Goal: Navigation & Orientation: Go to known website

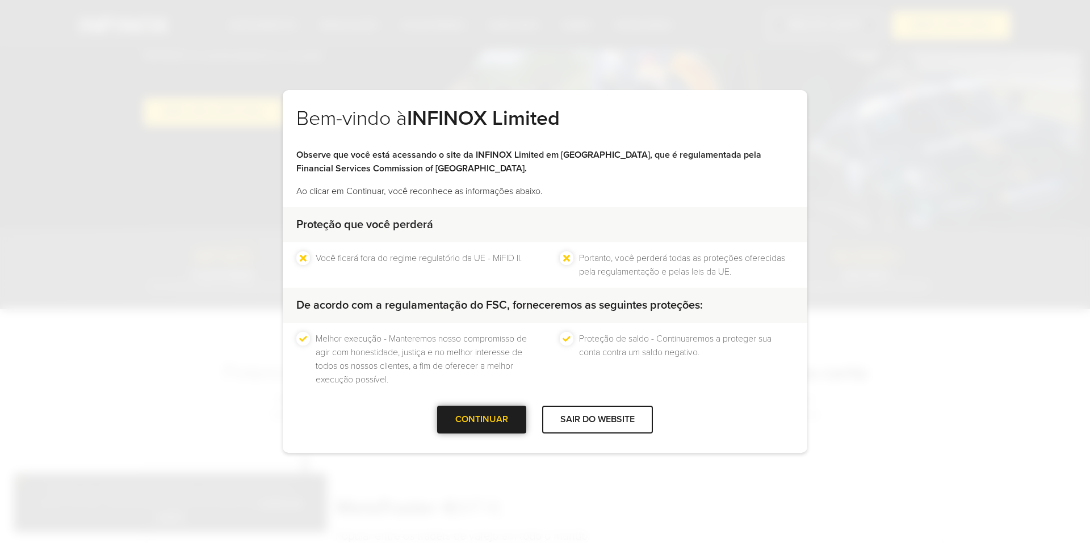
click at [482, 420] on div at bounding box center [482, 420] width 0 height 0
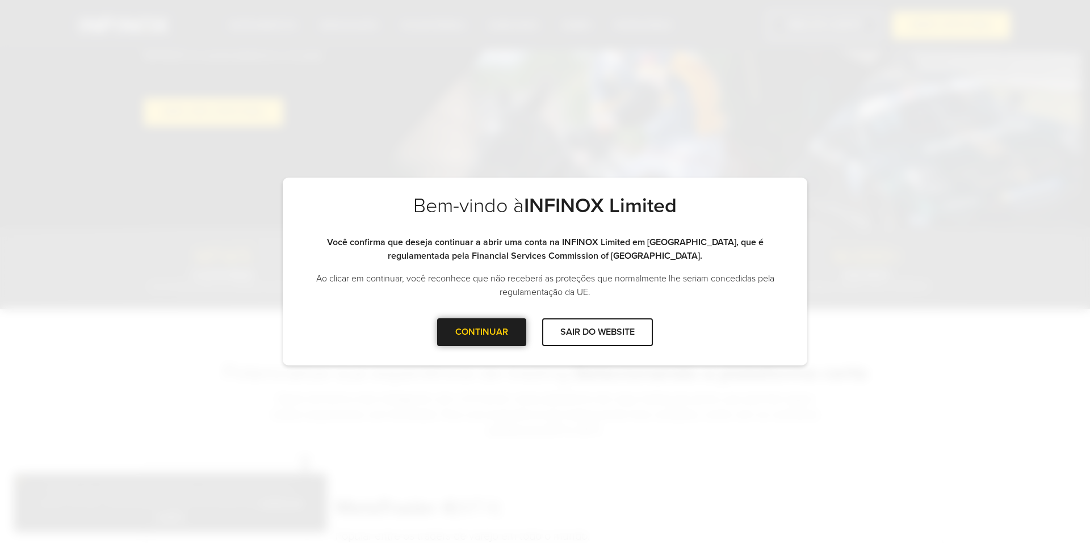
click at [482, 332] on div at bounding box center [482, 332] width 0 height 0
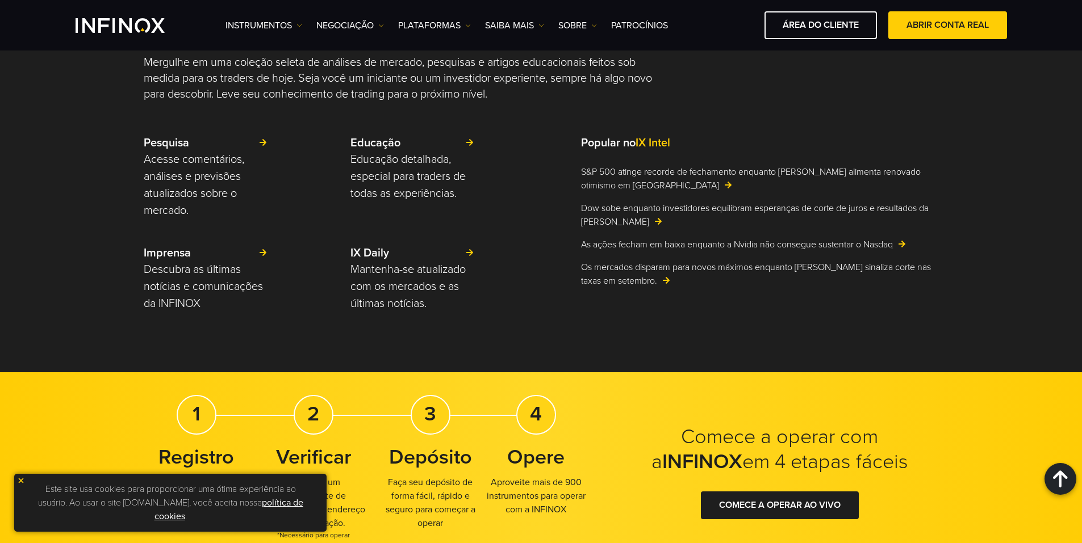
scroll to position [2710, 0]
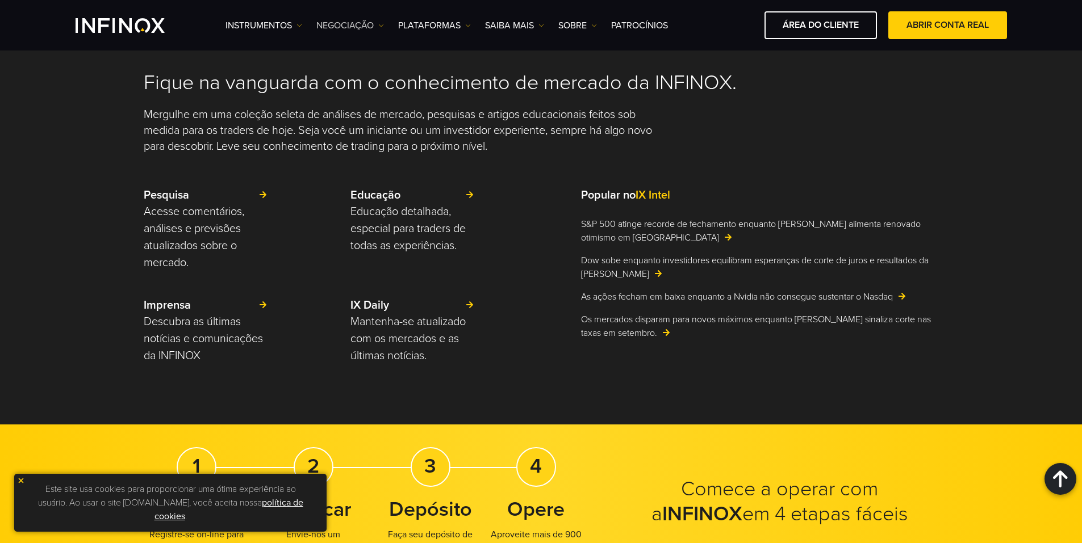
click at [363, 28] on link "NEGOCIAÇÃO" at bounding box center [350, 26] width 68 height 14
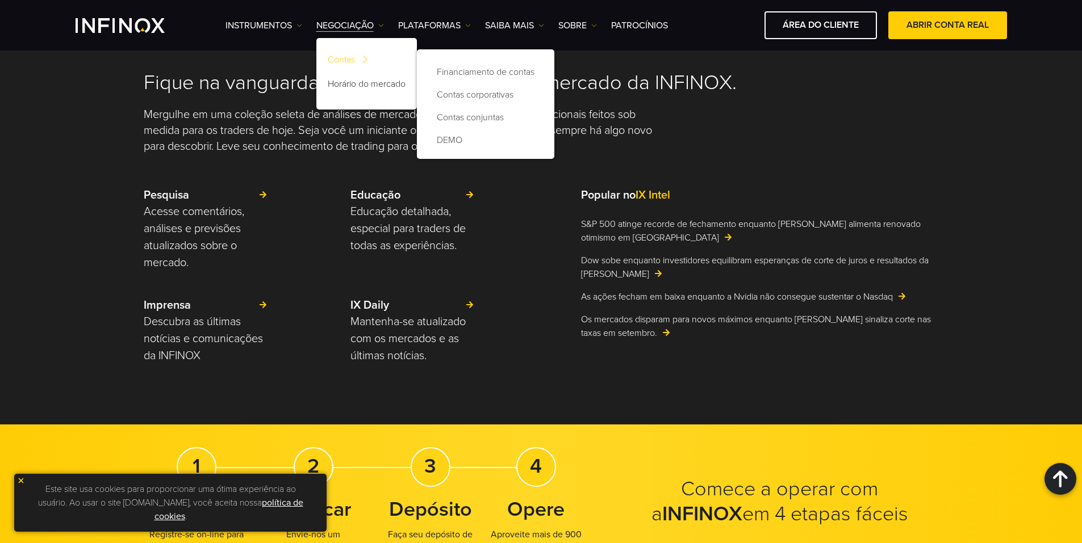
scroll to position [0, 0]
click at [358, 56] on link "Contas" at bounding box center [366, 61] width 100 height 24
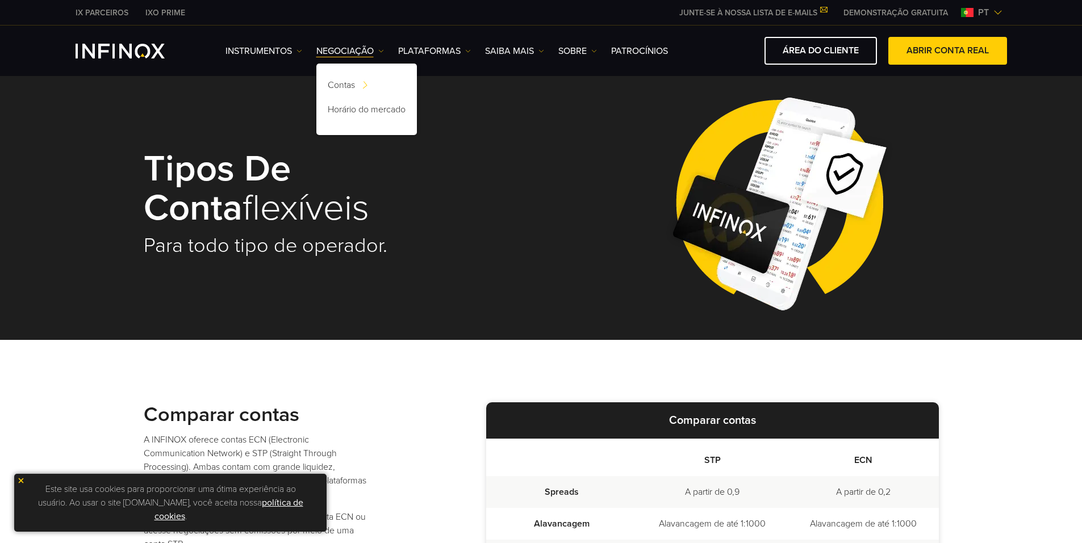
click at [614, 75] on div "Instrumentos Instrumentos Informações sobre produtos NEGOCIAÇÃO" at bounding box center [541, 51] width 1082 height 51
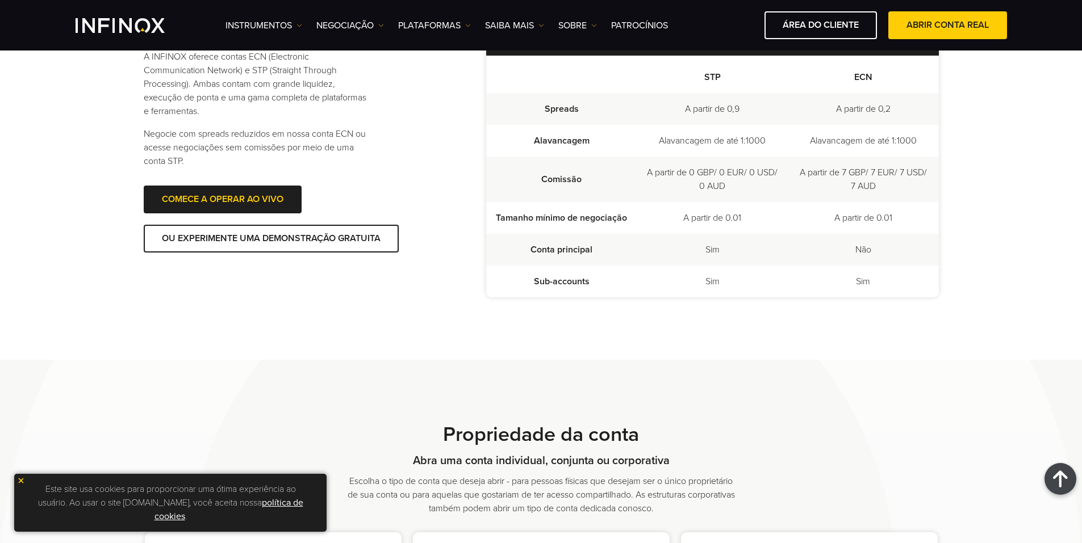
scroll to position [345, 0]
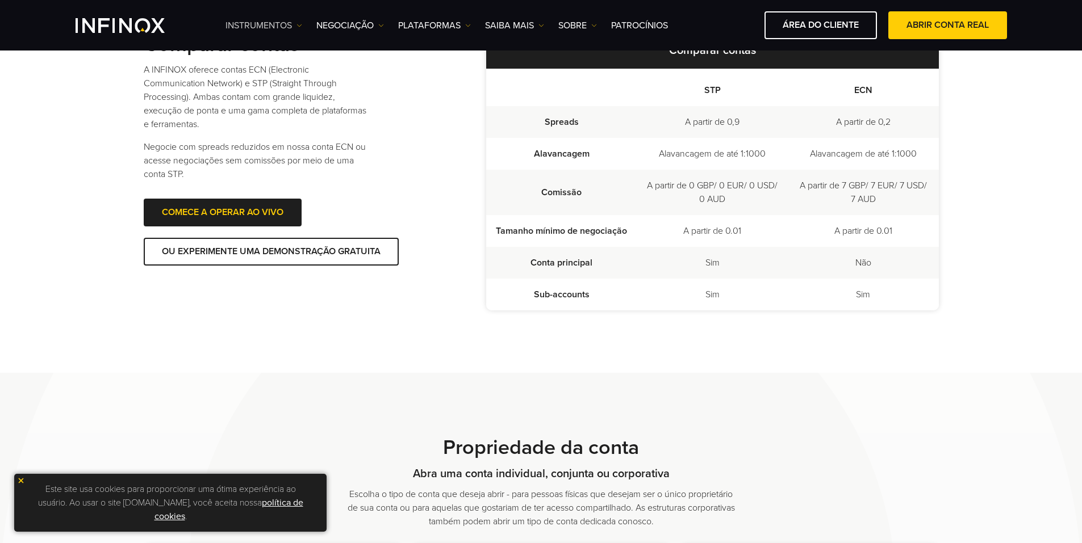
click at [292, 22] on link "Instrumentos" at bounding box center [263, 26] width 77 height 14
click at [336, 25] on link "NEGOCIAÇÃO" at bounding box center [350, 26] width 68 height 14
click at [454, 27] on link "PLATAFORMAS" at bounding box center [434, 26] width 73 height 14
click at [525, 30] on link "Saiba mais" at bounding box center [514, 26] width 59 height 14
click at [583, 27] on link "SOBRE" at bounding box center [577, 26] width 39 height 14
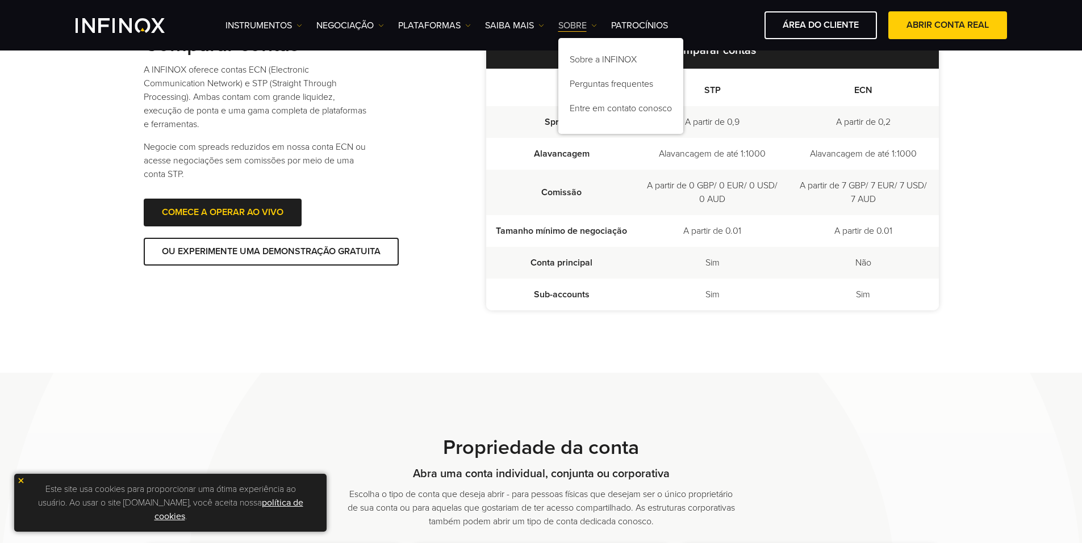
scroll to position [0, 0]
click at [647, 23] on link "Patrocínios" at bounding box center [639, 26] width 57 height 14
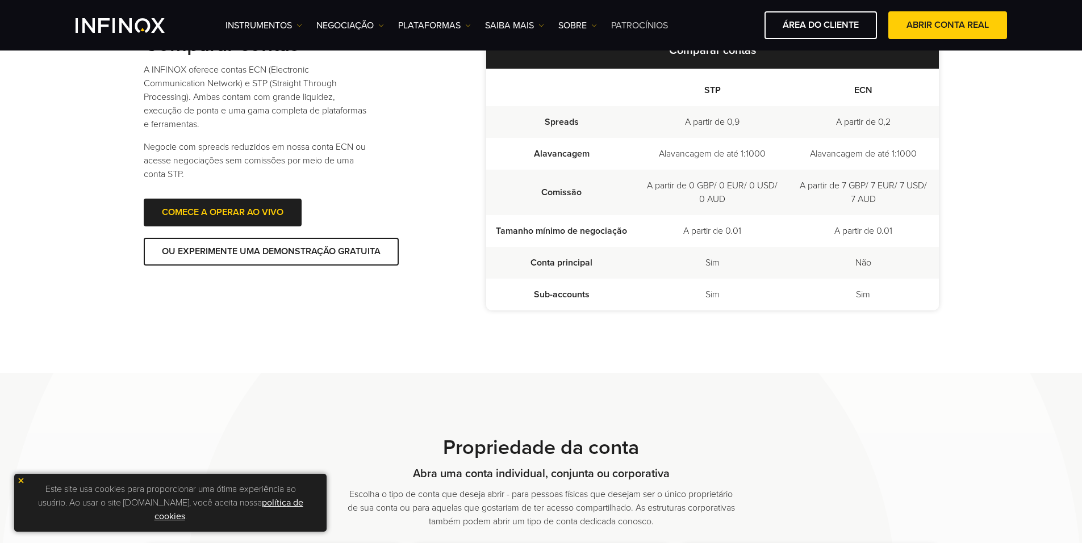
click at [643, 20] on link "Patrocínios" at bounding box center [639, 26] width 57 height 14
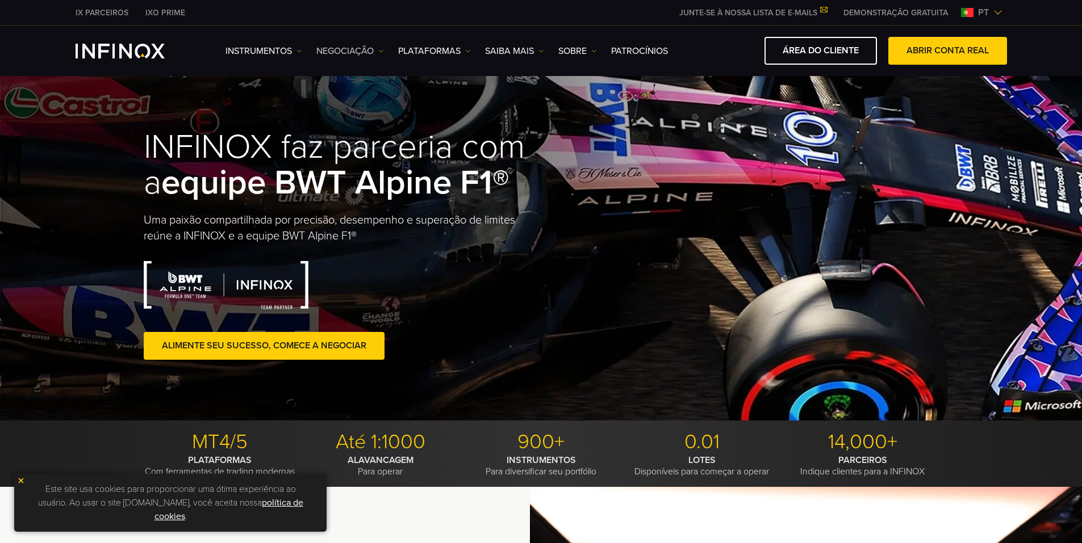
click at [343, 45] on link "NEGOCIAÇÃO" at bounding box center [350, 51] width 68 height 14
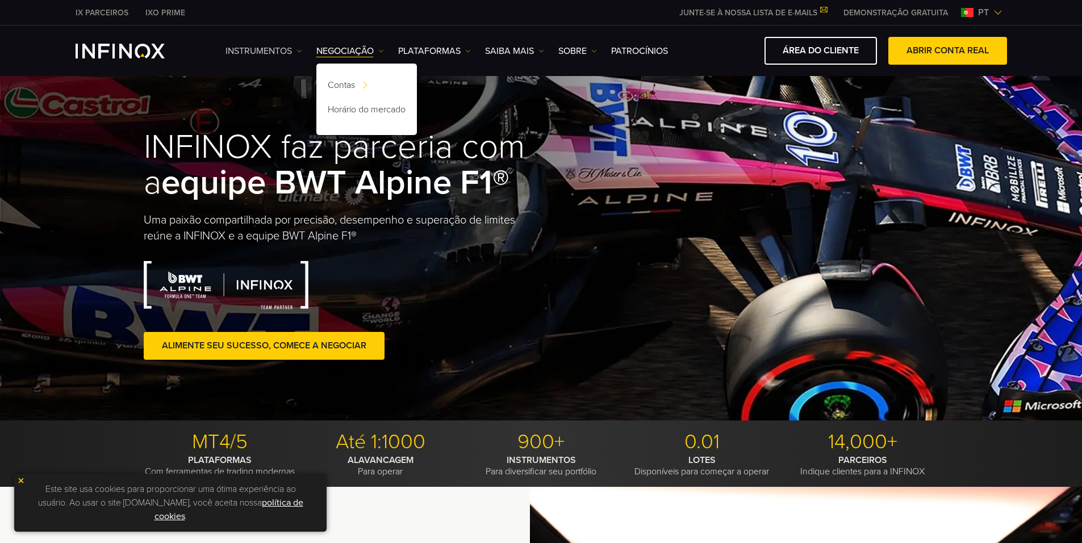
click at [294, 48] on link "Instrumentos" at bounding box center [263, 51] width 77 height 14
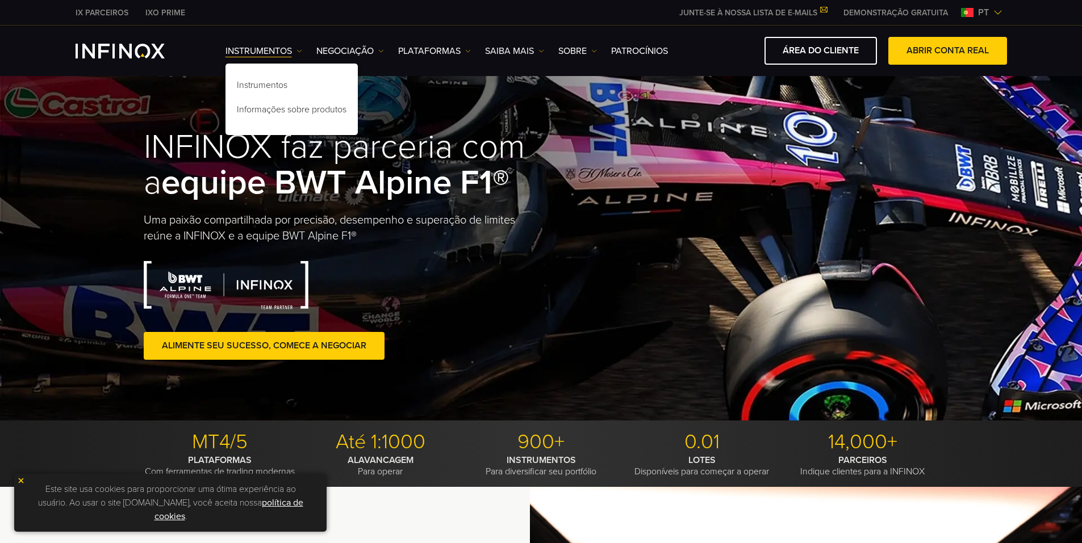
click at [260, 5] on div "IX PARCEIROS IXO PRIME JUNTE-SE À NOSSA LISTA DE E-MAILS Nunca perca uma oportu…" at bounding box center [541, 12] width 931 height 25
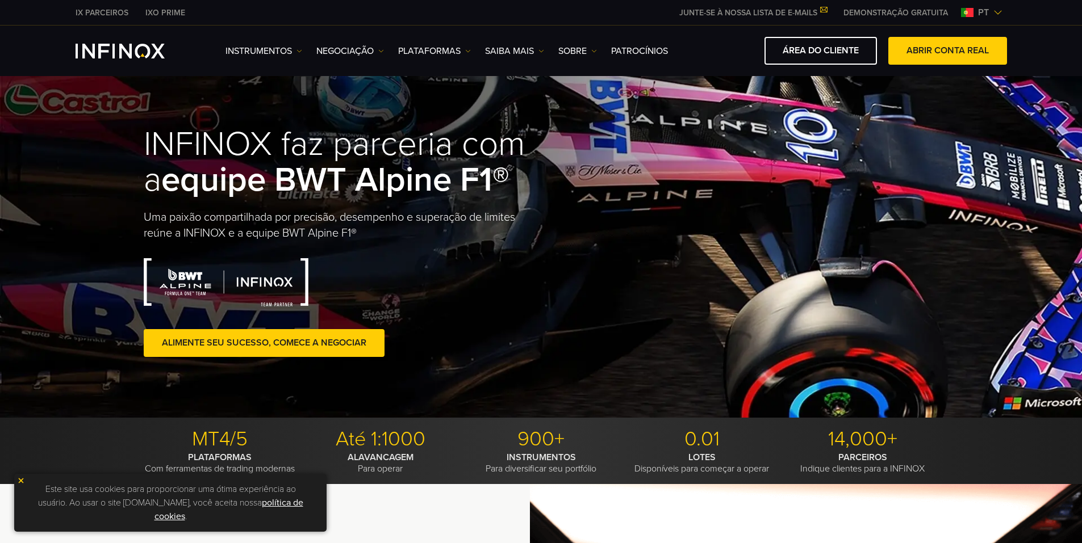
click at [167, 14] on link "IXO PRIME" at bounding box center [165, 13] width 57 height 12
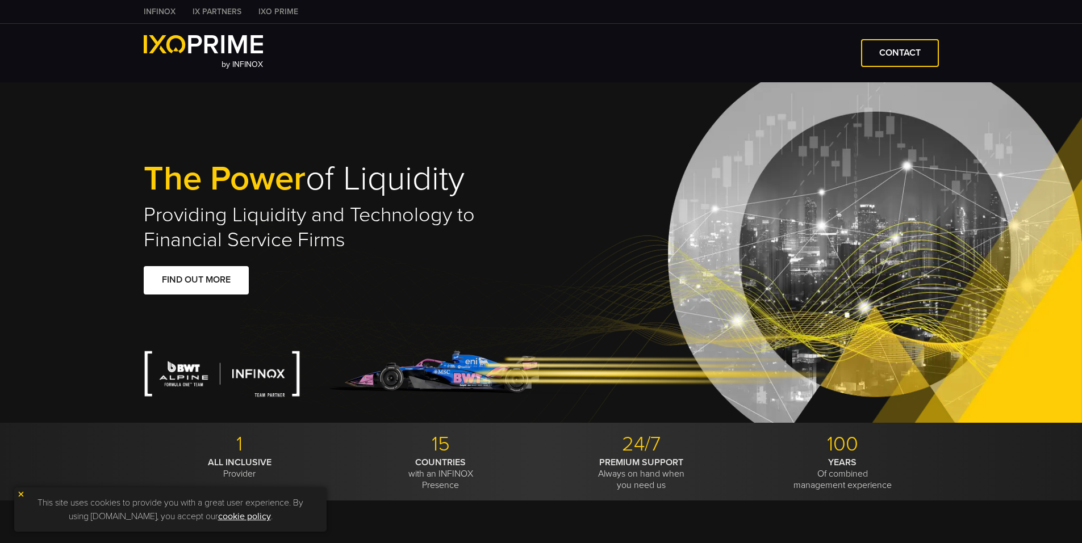
type input "****"
click at [167, 12] on link "INFINOX" at bounding box center [159, 12] width 49 height 12
